Goal: Task Accomplishment & Management: Complete application form

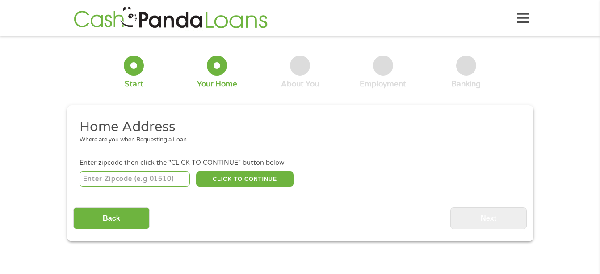
click at [166, 179] on input "number" at bounding box center [135, 178] width 110 height 15
click at [157, 199] on div "Home Address Where are you when Requesting a Loan. Enter zipcode then click the…" at bounding box center [300, 173] width 454 height 111
click at [142, 179] on input "number" at bounding box center [135, 178] width 110 height 15
type input "32504"
click at [161, 189] on div "Home Address Where are you when Requesting a Loan. Enter zipcode then click the…" at bounding box center [300, 173] width 454 height 111
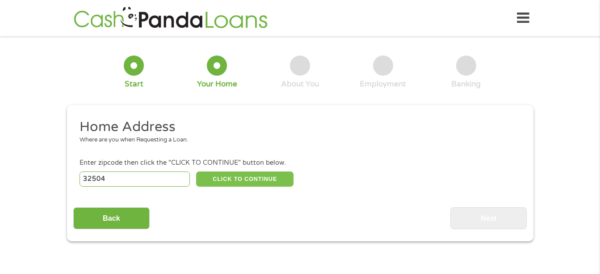
click at [224, 180] on button "CLICK TO CONTINUE" at bounding box center [244, 178] width 97 height 15
type input "32504"
type input "Pensacola"
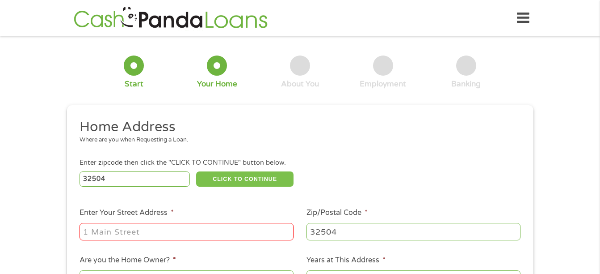
click at [224, 180] on button "CLICK TO CONTINUE" at bounding box center [244, 178] width 97 height 15
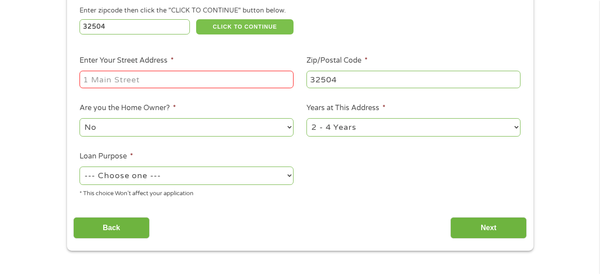
scroll to position [155, 0]
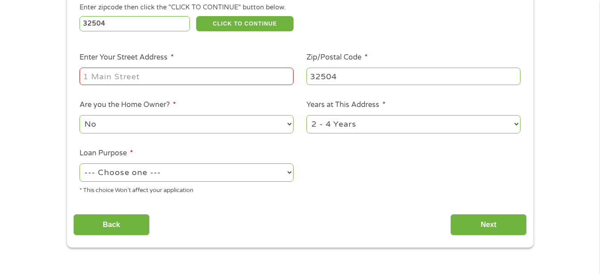
click at [201, 75] on input "Enter Your Street Address *" at bounding box center [187, 76] width 214 height 17
type input "[STREET_ADDRESS][PERSON_NAME]"
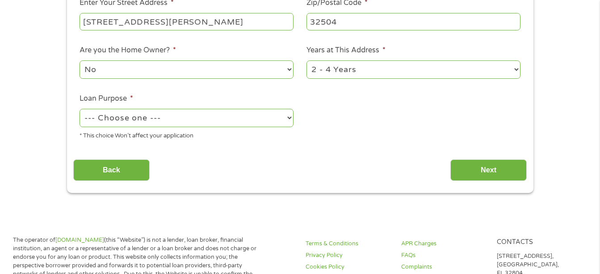
scroll to position [211, 0]
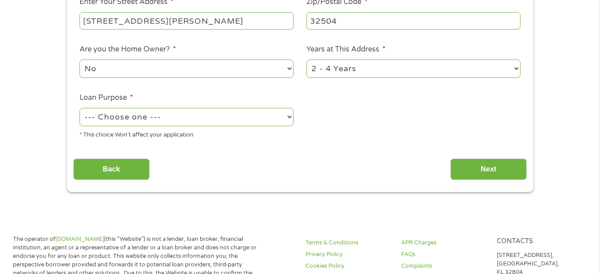
click at [321, 76] on select "1 Year or less 1 - 2 Years 2 - 4 Years Over 4 Years" at bounding box center [414, 68] width 214 height 18
select select "12months"
click at [307, 59] on select "1 Year or less 1 - 2 Years 2 - 4 Years Over 4 Years" at bounding box center [414, 68] width 214 height 18
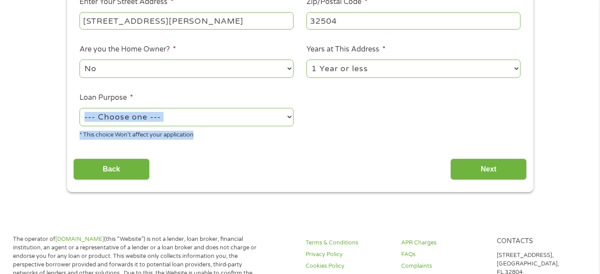
drag, startPoint x: 326, startPoint y: 132, endPoint x: 271, endPoint y: 116, distance: 56.9
click at [271, 116] on ul "Home Address Where are you when Requesting a Loan. Enter zipcode then click the…" at bounding box center [300, 26] width 454 height 239
click at [271, 116] on select "--- Choose one --- Pay Bills Debt Consolidation Home Improvement Major Purchase…" at bounding box center [187, 117] width 214 height 18
select select "paybills"
click at [80, 108] on select "--- Choose one --- Pay Bills Debt Consolidation Home Improvement Major Purchase…" at bounding box center [187, 117] width 214 height 18
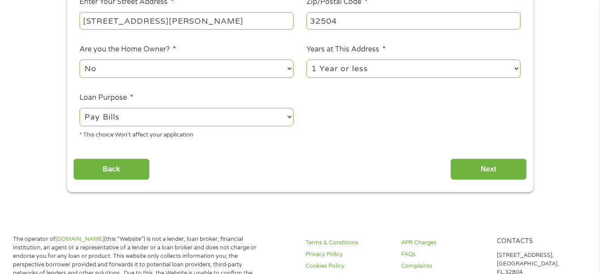
click at [321, 148] on div "Home Address Where are you when Requesting a Loan. Enter zipcode then click the…" at bounding box center [300, 43] width 454 height 273
click at [462, 159] on input "Next" at bounding box center [489, 169] width 76 height 22
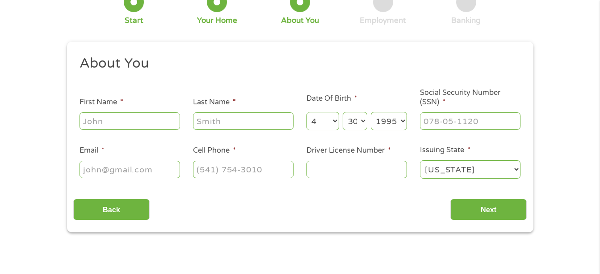
scroll to position [65, 0]
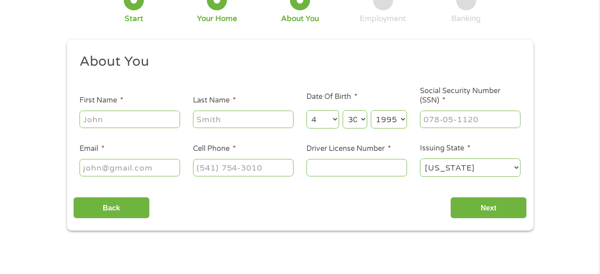
click at [148, 119] on input "First Name *" at bounding box center [130, 118] width 101 height 17
type input "Cera"
type input "Ruh"
type input "[EMAIL_ADDRESS][DOMAIN_NAME]"
type input "[PHONE_NUMBER]"
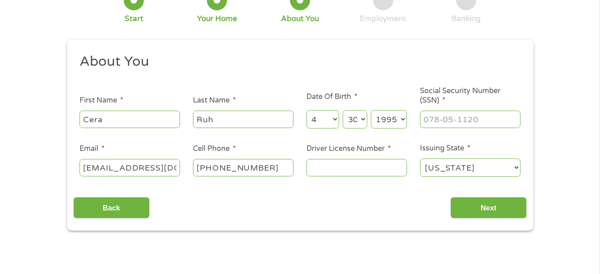
click at [208, 123] on input "Ruh" at bounding box center [243, 118] width 101 height 17
type input "Rush"
click at [240, 132] on ul "About You This field is hidden when viewing the form Title * --- Choose one ---…" at bounding box center [300, 119] width 454 height 132
click at [432, 123] on input "___-__-____" at bounding box center [470, 118] width 101 height 17
type input "358-90-8966"
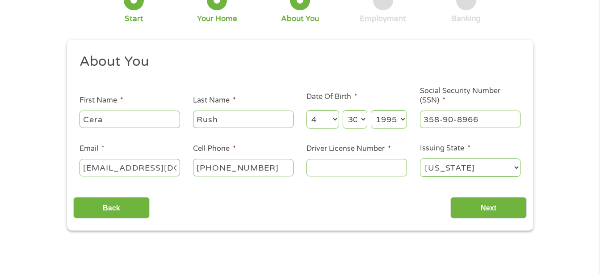
click at [347, 167] on input "Driver License Number *" at bounding box center [357, 167] width 101 height 17
type input "R200105956500"
click at [397, 194] on div "Back Next" at bounding box center [300, 204] width 454 height 28
click at [463, 208] on input "Next" at bounding box center [489, 208] width 76 height 22
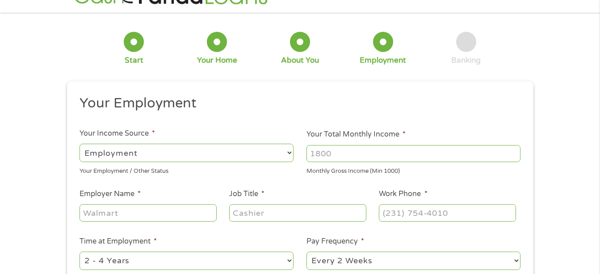
scroll to position [0, 0]
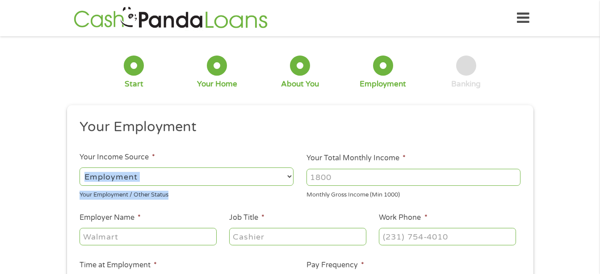
drag, startPoint x: 302, startPoint y: 203, endPoint x: 248, endPoint y: 176, distance: 59.8
click at [248, 176] on li "Your Income Source * --- Choose one --- Employment [DEMOGRAPHIC_DATA] Benefits …" at bounding box center [186, 175] width 227 height 47
click at [248, 176] on select "--- Choose one --- Employment [DEMOGRAPHIC_DATA] Benefits" at bounding box center [187, 176] width 214 height 18
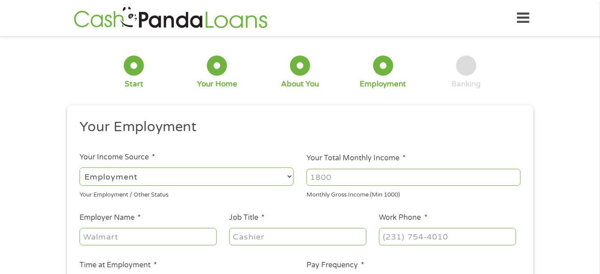
click at [266, 161] on li "Your Income Source * --- Choose one --- Employment [DEMOGRAPHIC_DATA] Benefits …" at bounding box center [186, 175] width 227 height 47
click at [329, 180] on input "Your Total Monthly Income *" at bounding box center [414, 177] width 214 height 17
type input "2100"
click at [289, 190] on div "Your Employment / Other Status" at bounding box center [187, 193] width 214 height 12
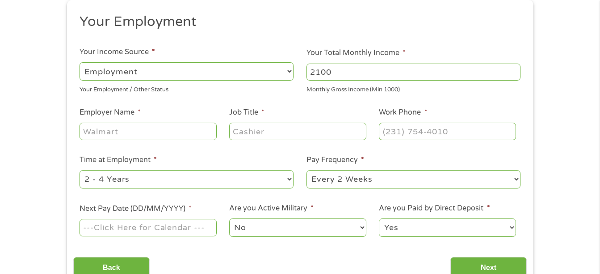
scroll to position [107, 0]
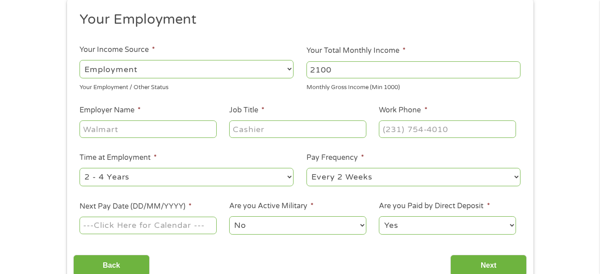
click at [173, 130] on input "Employer Name *" at bounding box center [148, 128] width 137 height 17
type input "[GEOGRAPHIC_DATA]"
click at [213, 151] on ul "Your Employment Your Income Source * --- Choose one --- Employment [DEMOGRAPHIC…" at bounding box center [300, 127] width 454 height 232
click at [256, 129] on input "Job Title *" at bounding box center [297, 128] width 137 height 17
type input "Teacher"
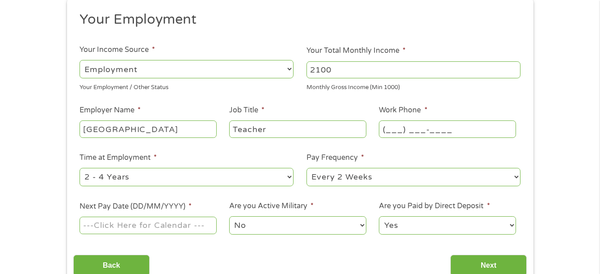
click at [398, 136] on input "(___) ___-____" at bounding box center [447, 128] width 137 height 17
type input "[PHONE_NUMBER]"
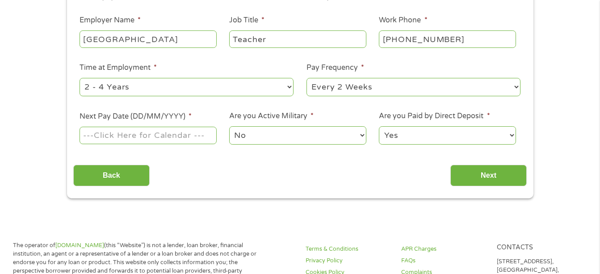
scroll to position [198, 0]
click at [180, 85] on select "--- Choose one --- 1 Year or less 1 - 2 Years 2 - 4 Years Over 4 Years" at bounding box center [187, 86] width 214 height 18
select select "24months"
click at [80, 77] on select "--- Choose one --- 1 Year or less 1 - 2 Years 2 - 4 Years Over 4 Years" at bounding box center [187, 86] width 214 height 18
click at [311, 114] on span "*" at bounding box center [312, 115] width 3 height 9
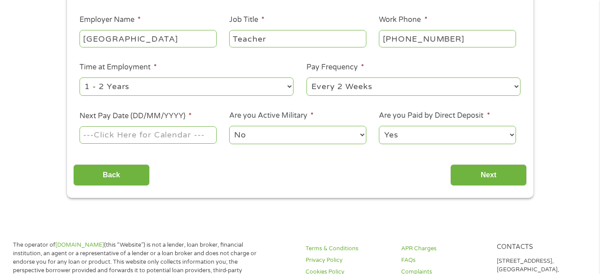
click at [311, 126] on select "No Yes" at bounding box center [297, 135] width 137 height 18
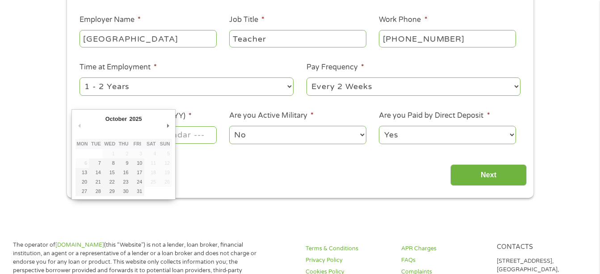
click at [186, 138] on input "Next Pay Date (DD/MM/YYYY) *" at bounding box center [148, 134] width 137 height 17
type input "[DATE]"
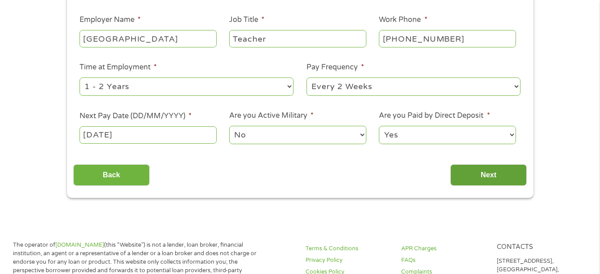
click at [467, 172] on input "Next" at bounding box center [489, 175] width 76 height 22
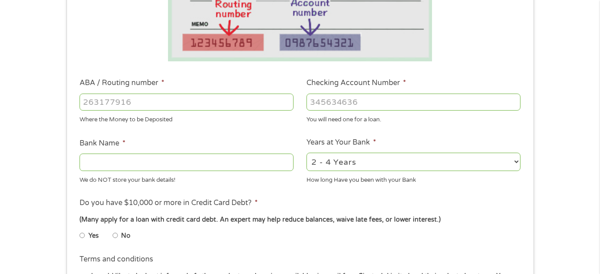
scroll to position [211, 0]
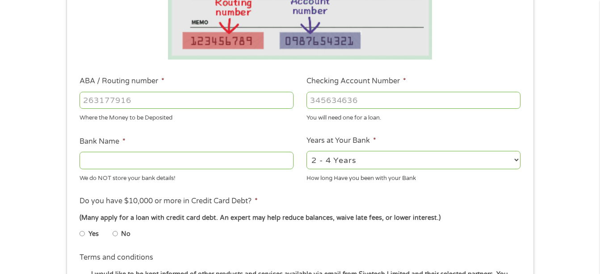
click at [199, 101] on input "ABA / Routing number *" at bounding box center [187, 100] width 214 height 17
type input "063100277"
type input "BANK OF AMERICA NA"
type input "063100277"
click at [347, 106] on input "Checking Account Number *" at bounding box center [414, 100] width 214 height 17
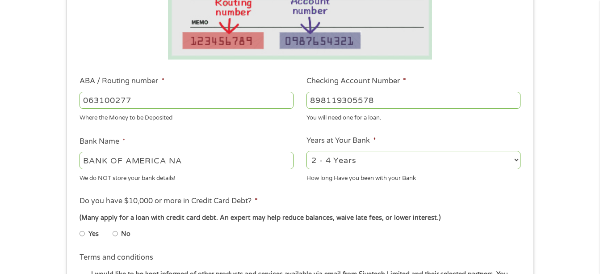
type input "898119305578"
click at [349, 161] on select "2 - 4 Years 6 - 12 Months 1 - 2 Years Over 4 Years" at bounding box center [414, 160] width 214 height 18
select select "60months"
click at [307, 151] on select "2 - 4 Years 6 - 12 Months 1 - 2 Years Over 4 Years" at bounding box center [414, 160] width 214 height 18
click at [295, 189] on ul "Bank Information Where do you want the funds deposited? ABA / Routing number * …" at bounding box center [300, 129] width 454 height 445
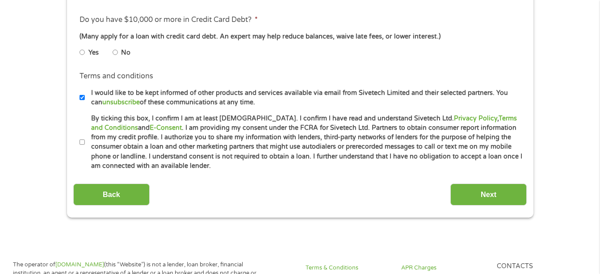
scroll to position [393, 0]
click at [482, 193] on input "Next" at bounding box center [489, 194] width 76 height 22
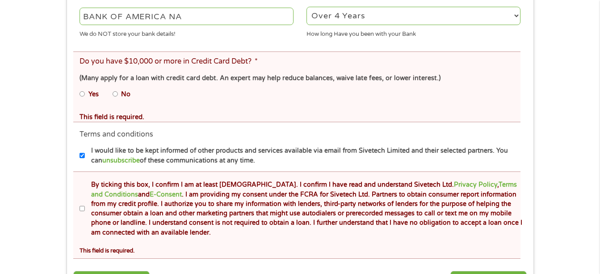
scroll to position [391, 0]
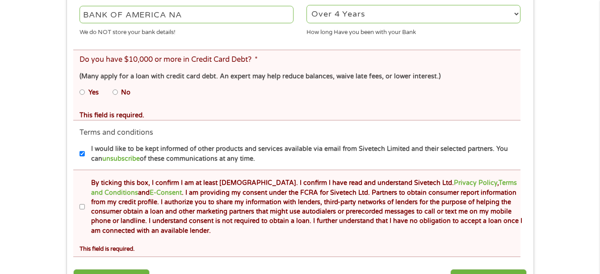
click at [117, 93] on input "No" at bounding box center [115, 92] width 5 height 14
radio input "true"
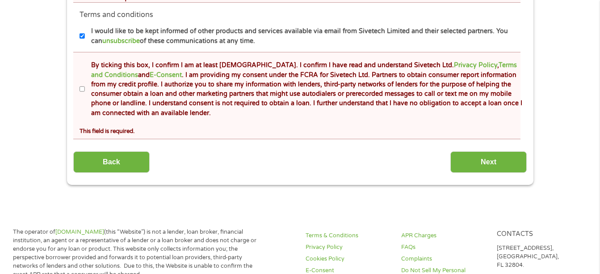
scroll to position [509, 0]
click at [83, 89] on input "By ticking this box, I confirm I am at least [DEMOGRAPHIC_DATA]. I confirm I ha…" at bounding box center [82, 88] width 5 height 14
checkbox input "true"
click at [494, 156] on input "Next" at bounding box center [489, 162] width 76 height 22
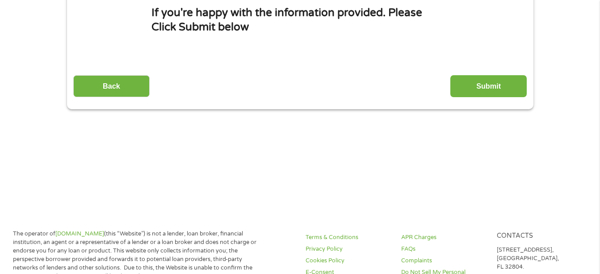
scroll to position [140, 0]
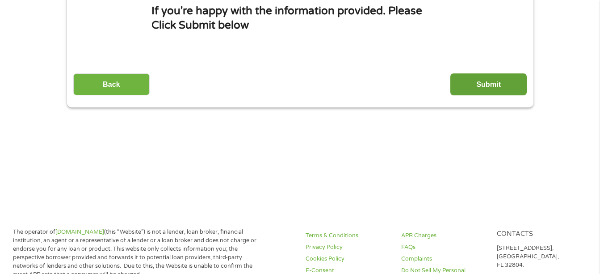
click at [495, 84] on input "Submit" at bounding box center [489, 84] width 76 height 22
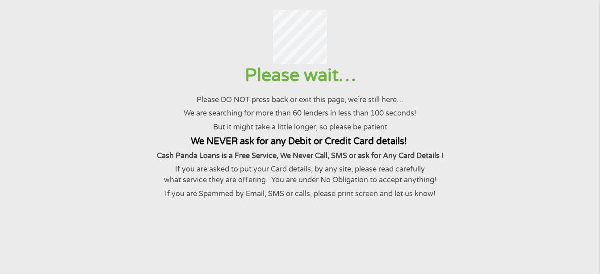
scroll to position [57, 0]
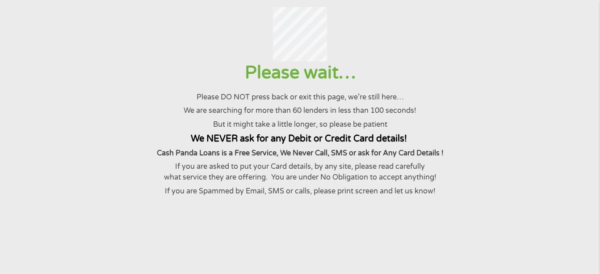
drag, startPoint x: 413, startPoint y: 108, endPoint x: 412, endPoint y: 69, distance: 38.5
click at [412, 69] on h1 "Please wait…" at bounding box center [300, 72] width 579 height 23
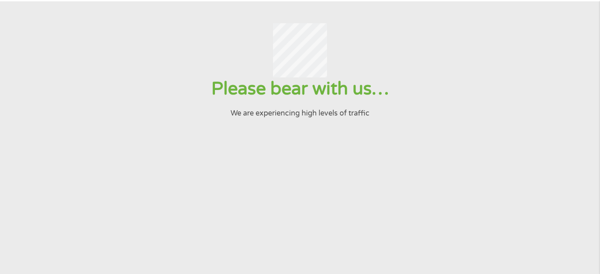
scroll to position [0, 0]
